Goal: Transaction & Acquisition: Register for event/course

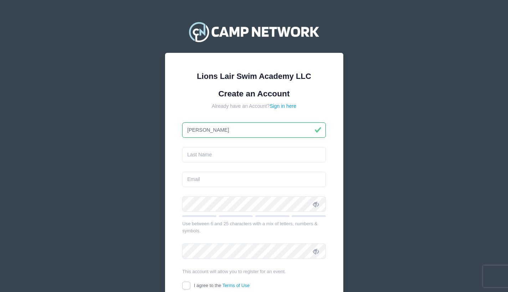
type input "[PERSON_NAME]"
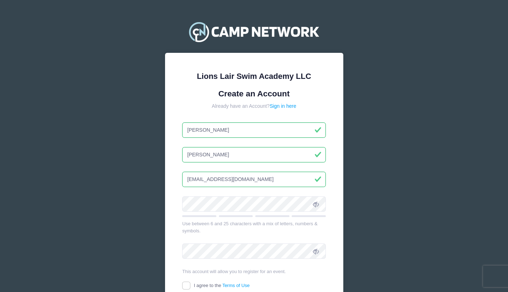
type input "[EMAIL_ADDRESS][DOMAIN_NAME]"
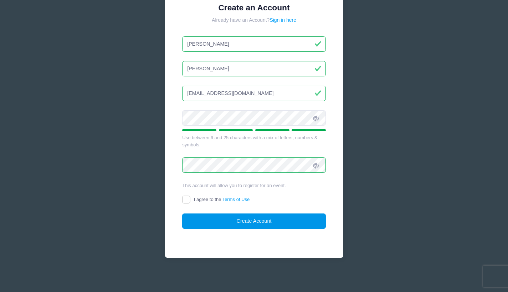
scroll to position [86, 0]
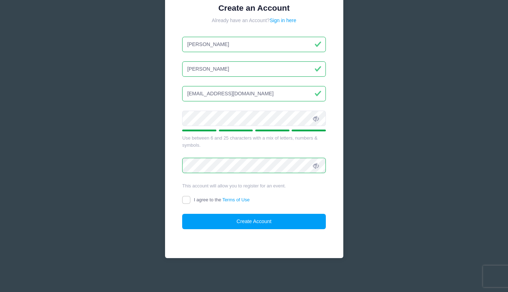
click at [185, 199] on input "I agree to the Terms of Use" at bounding box center [186, 200] width 8 height 8
checkbox input "true"
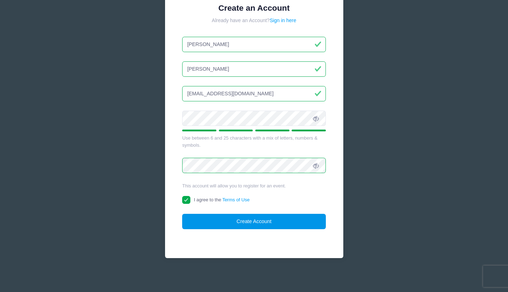
click at [251, 223] on button "Create Account" at bounding box center [254, 221] width 144 height 15
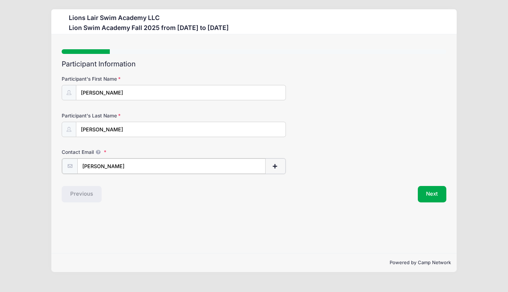
type input "parry"
type input "[EMAIL_ADDRESS][DOMAIN_NAME]"
click at [430, 194] on button "Next" at bounding box center [432, 193] width 29 height 16
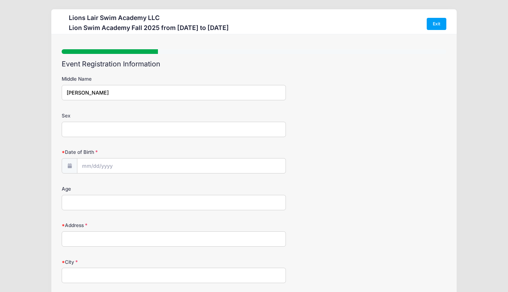
type input "Frederik"
type input "M"
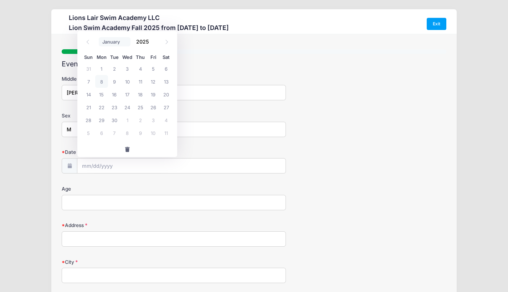
select select "0"
click at [140, 43] on input "2025" at bounding box center [144, 41] width 23 height 11
type input "2014"
click at [140, 108] on span "23" at bounding box center [140, 107] width 13 height 13
type input "01/23/2014"
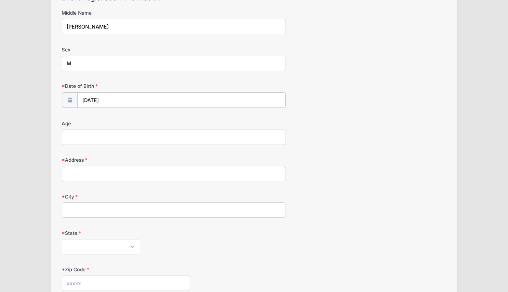
scroll to position [67, 0]
click at [130, 137] on input "Age" at bounding box center [174, 135] width 224 height 15
type input "11"
type input "90"
type input "90 Riverside Drive"
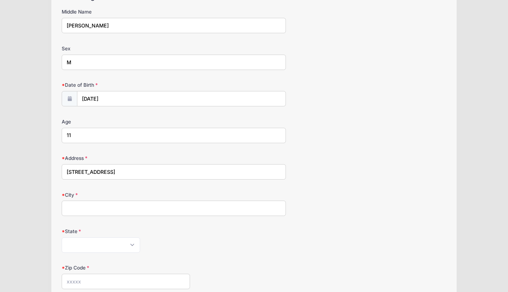
type input "NY"
select select "NY"
type input "10024"
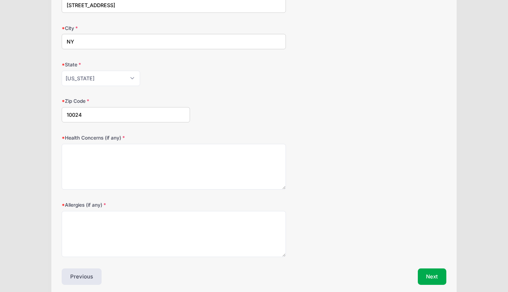
scroll to position [245, 0]
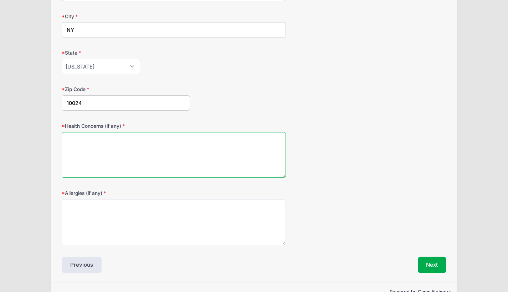
click at [108, 163] on textarea "Health Concerns (if any)" at bounding box center [174, 155] width 224 height 46
type textarea "N/A"
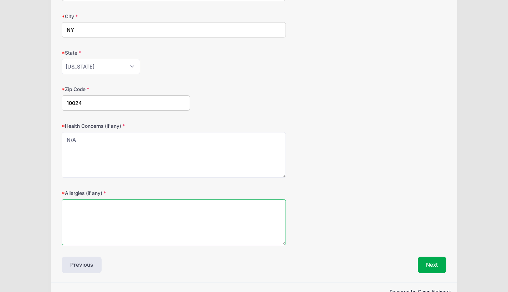
click at [138, 228] on textarea "Allergies (if any)" at bounding box center [174, 222] width 224 height 46
type textarea "N/A"
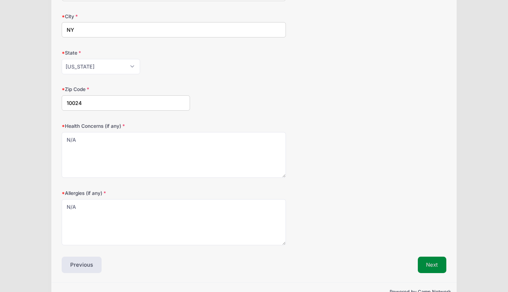
click at [438, 263] on button "Next" at bounding box center [432, 264] width 29 height 16
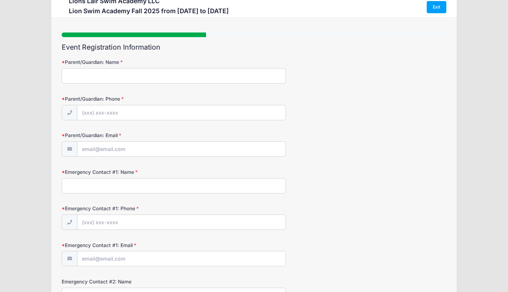
scroll to position [0, 0]
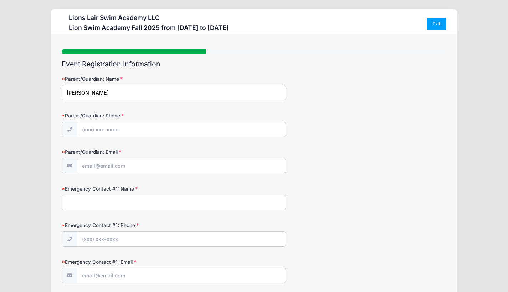
type input "Parry Creedon"
type input "(9"
type input "(917) 509-9915"
type input "[EMAIL_ADDRESS][DOMAIN_NAME]"
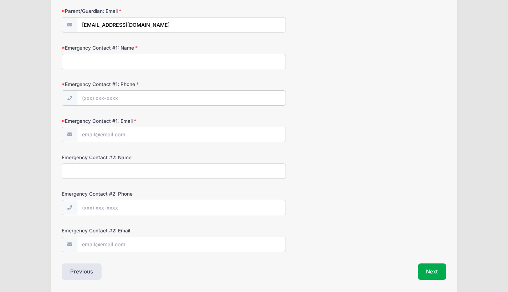
scroll to position [150, 0]
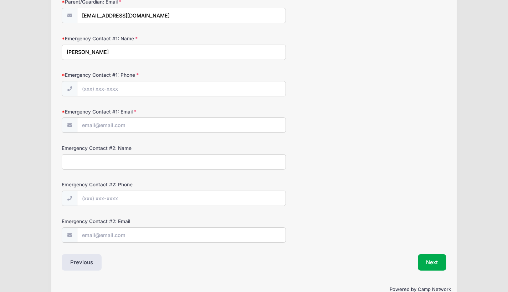
type input "Parry Creedon"
type input "(917) 509-9915"
type input "Michael Sledd"
type input "91775501517"
click at [154, 124] on input "Michael Sledd" at bounding box center [181, 125] width 208 height 15
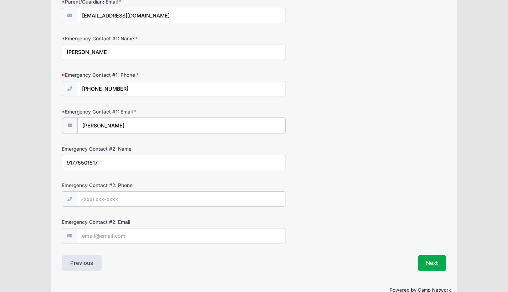
click at [154, 124] on input "Michael Sledd" at bounding box center [181, 125] width 208 height 15
click at [129, 163] on input "91775501517" at bounding box center [174, 161] width 224 height 15
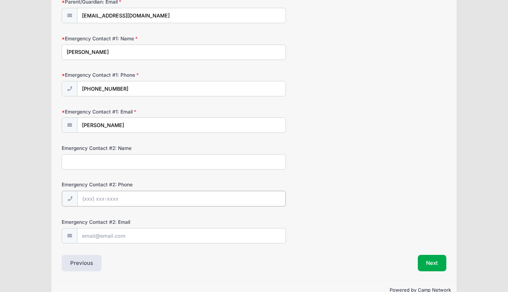
click at [131, 196] on input "Emergency Contact #2: Phone" at bounding box center [181, 198] width 208 height 15
paste input "(917) 755-0151"
type input "(917) 755-0151"
click at [137, 125] on input "Michael Sledd" at bounding box center [181, 125] width 208 height 15
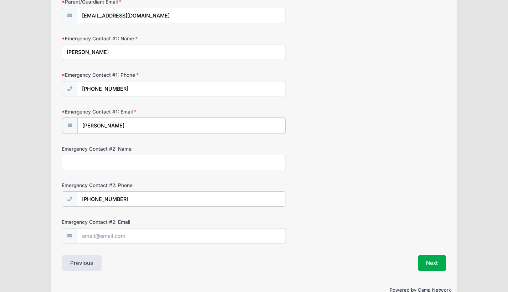
click at [137, 125] on input "Michael Sledd" at bounding box center [181, 125] width 208 height 15
click at [125, 160] on input "Emergency Contact #2: Name" at bounding box center [174, 161] width 224 height 15
paste input "Michael Sledd"
type input "Michael Sledd"
click at [125, 125] on input "Emergency Contact #1: Email" at bounding box center [181, 125] width 208 height 15
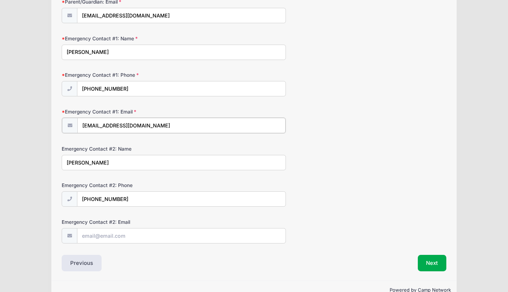
type input "[EMAIL_ADDRESS][DOMAIN_NAME]"
type input "msledd@gmail.com"
click at [428, 262] on button "Next" at bounding box center [432, 262] width 29 height 16
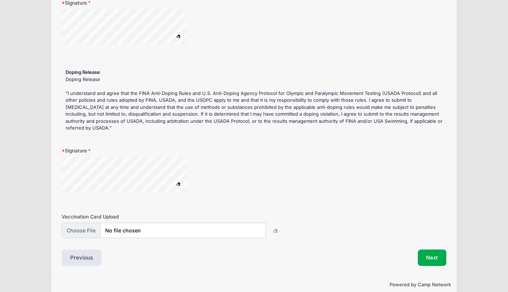
scroll to position [179, 0]
click at [432, 250] on button "Next" at bounding box center [432, 258] width 29 height 16
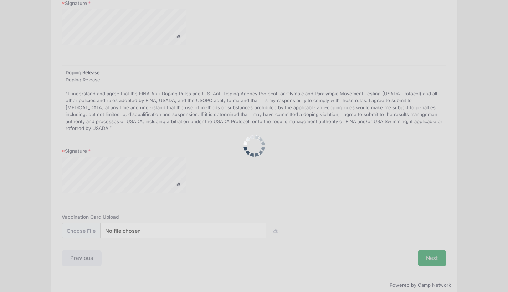
scroll to position [0, 0]
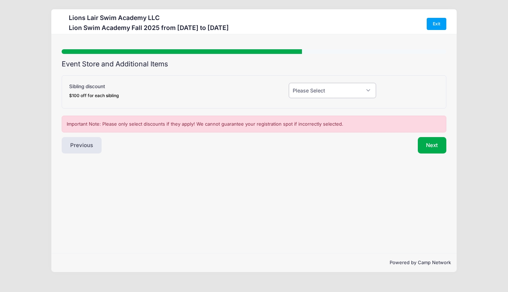
select select "0"
click at [432, 146] on button "Next" at bounding box center [432, 145] width 29 height 16
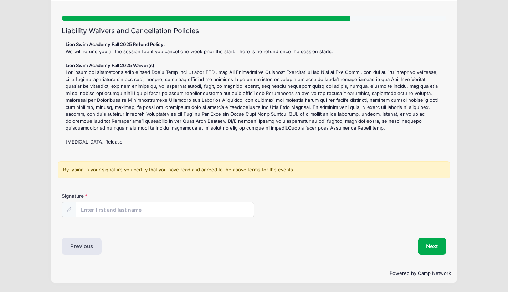
scroll to position [32, 0]
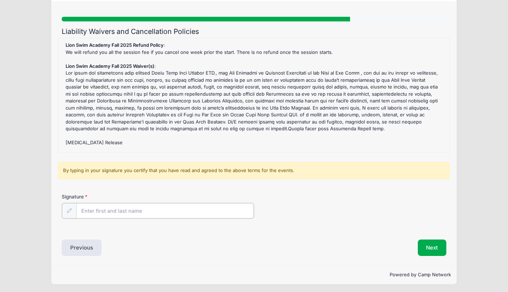
click at [101, 211] on input "Signature" at bounding box center [165, 210] width 178 height 15
type input "Catherine Parry Creedon"
click at [434, 247] on button "Next" at bounding box center [432, 246] width 29 height 16
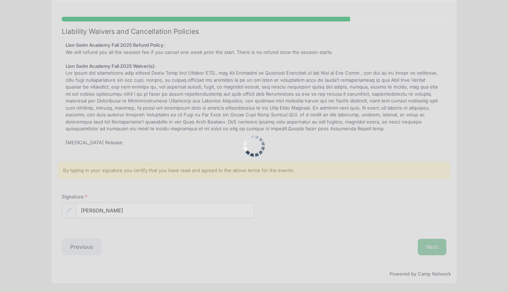
scroll to position [0, 0]
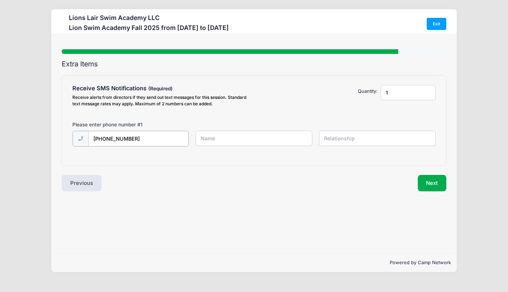
type input "(917) 509-9915"
type input "2"
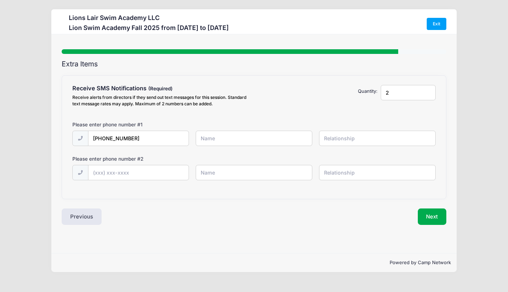
click at [428, 90] on input "2" at bounding box center [408, 92] width 55 height 15
click at [231, 141] on input "text" at bounding box center [254, 137] width 117 height 15
type input "[PERSON_NAME]"
type input "Mom"
type input "(917) 755-0517"
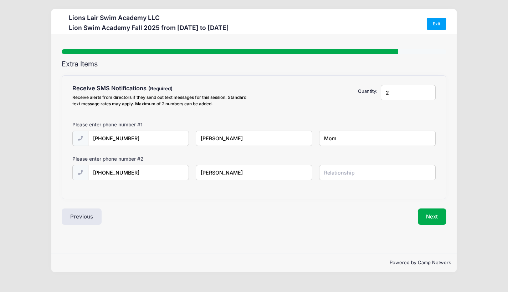
type input "Michael"
type input "Dad"
click at [430, 219] on button "Next" at bounding box center [432, 216] width 29 height 16
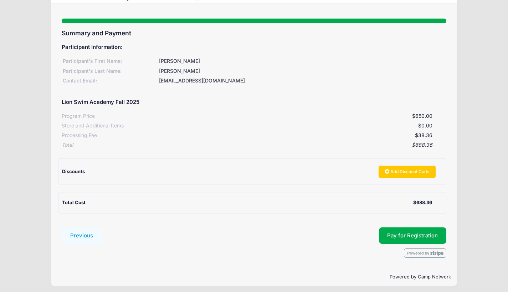
scroll to position [30, 0]
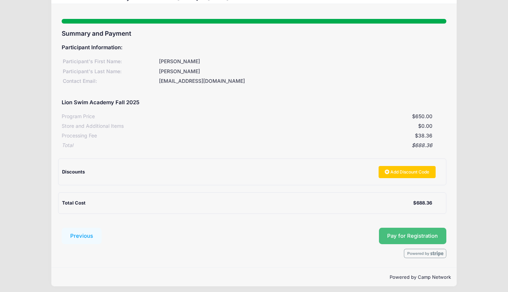
click at [407, 230] on button "Pay for Registration" at bounding box center [413, 235] width 68 height 16
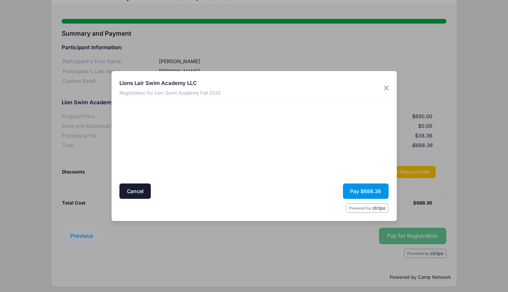
click at [360, 190] on button "Pay $688.36" at bounding box center [366, 190] width 46 height 15
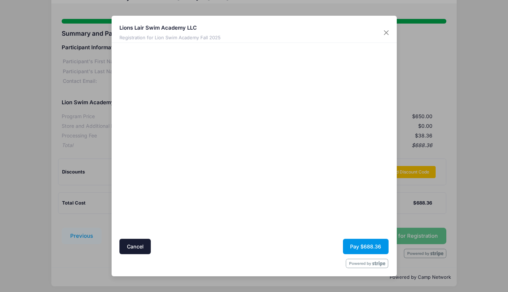
click at [359, 246] on button "Pay $688.36" at bounding box center [366, 245] width 46 height 15
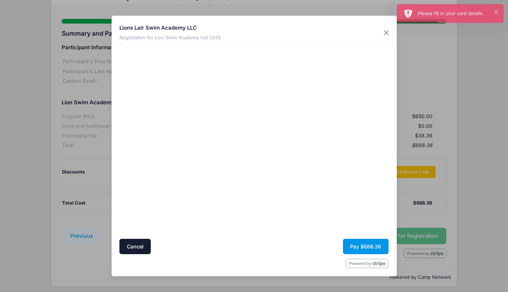
click at [370, 246] on button "Pay $688.36" at bounding box center [366, 245] width 46 height 15
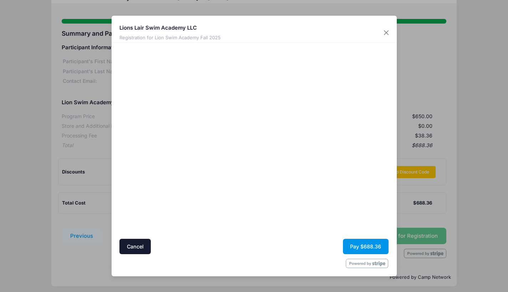
click at [361, 247] on button "Pay $688.36" at bounding box center [366, 245] width 46 height 15
